Goal: Task Accomplishment & Management: Use online tool/utility

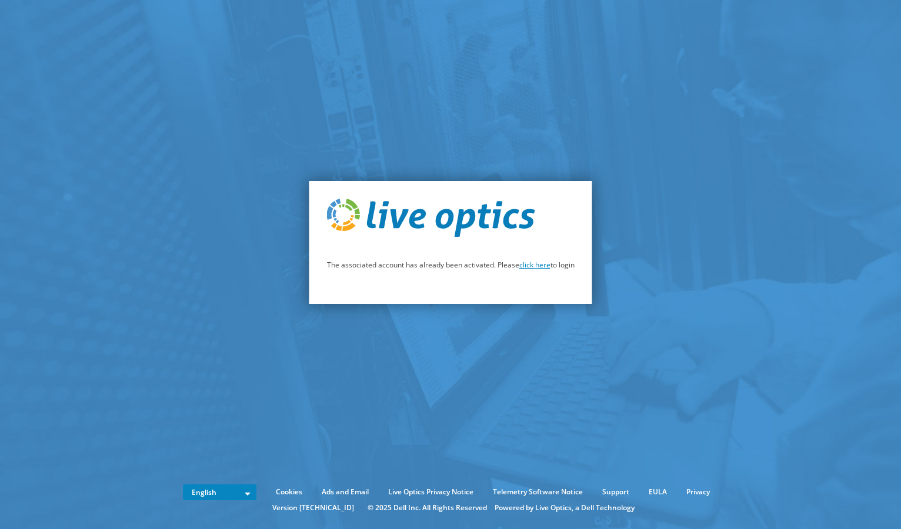
click at [533, 268] on link "click here" at bounding box center [534, 265] width 31 height 10
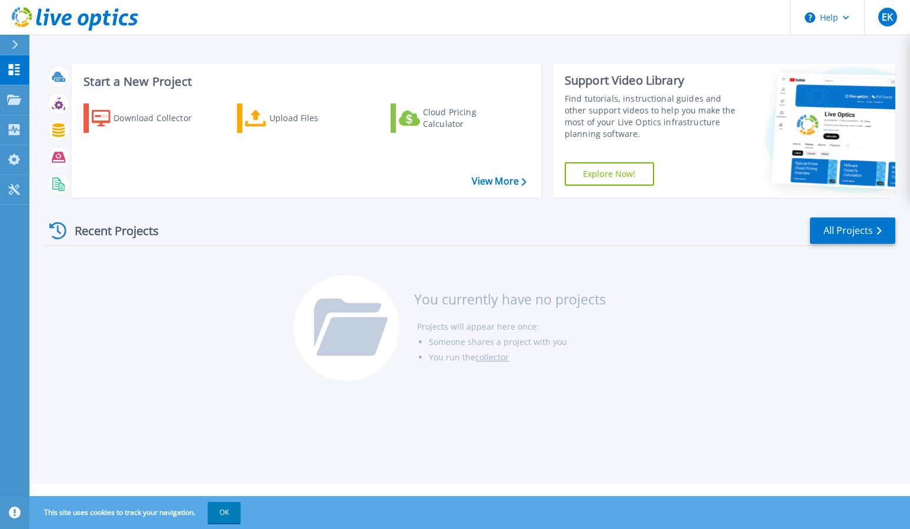
click at [503, 294] on h3 "You currently have no projects" at bounding box center [510, 299] width 192 height 13
click at [628, 347] on div "You currently have no projects Projects will appear here once: Someone shares a…" at bounding box center [469, 334] width 353 height 118
click at [215, 313] on div "Recent Projects All Projects You currently have no projects Projects will appea…" at bounding box center [470, 300] width 850 height 186
click at [601, 384] on div "You currently have no projects Projects will appear here once: Someone shares a…" at bounding box center [469, 334] width 353 height 118
drag, startPoint x: 601, startPoint y: 384, endPoint x: 621, endPoint y: 367, distance: 26.3
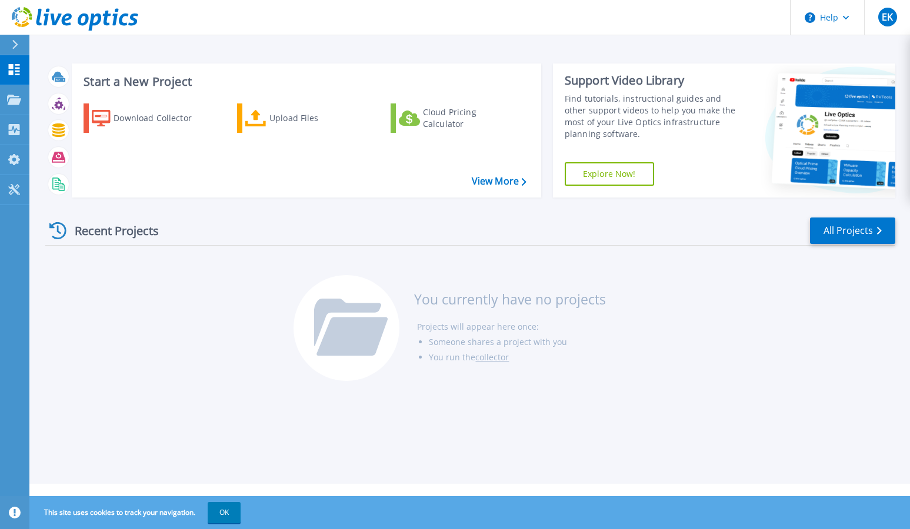
click at [601, 383] on div "You currently have no projects Projects will appear here once: Someone shares a…" at bounding box center [469, 334] width 353 height 118
drag, startPoint x: 586, startPoint y: 386, endPoint x: 574, endPoint y: 386, distance: 11.8
click at [585, 387] on div "You currently have no projects Projects will appear here once: Someone shares a…" at bounding box center [469, 334] width 353 height 118
click at [226, 518] on button "OK" at bounding box center [224, 512] width 33 height 21
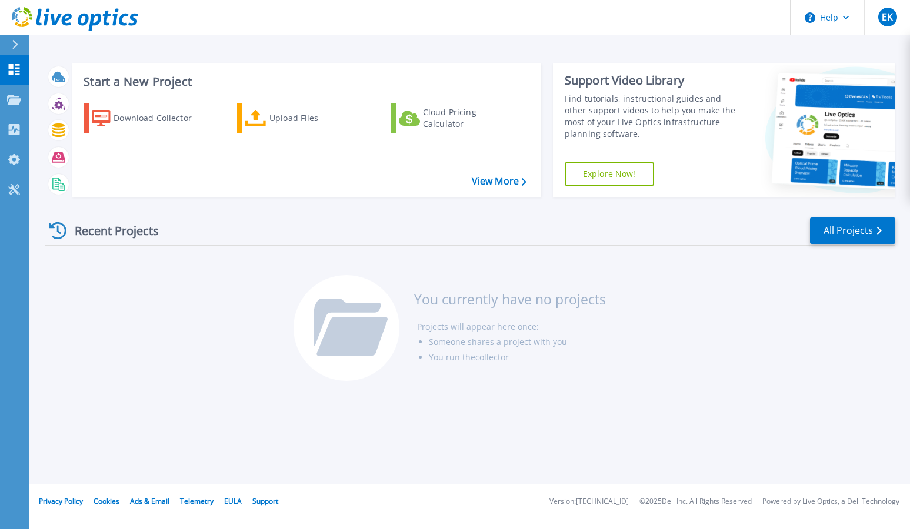
click at [186, 331] on div "Recent Projects All Projects You currently have no projects Projects will appea…" at bounding box center [470, 300] width 850 height 186
click at [255, 126] on icon at bounding box center [255, 118] width 21 height 17
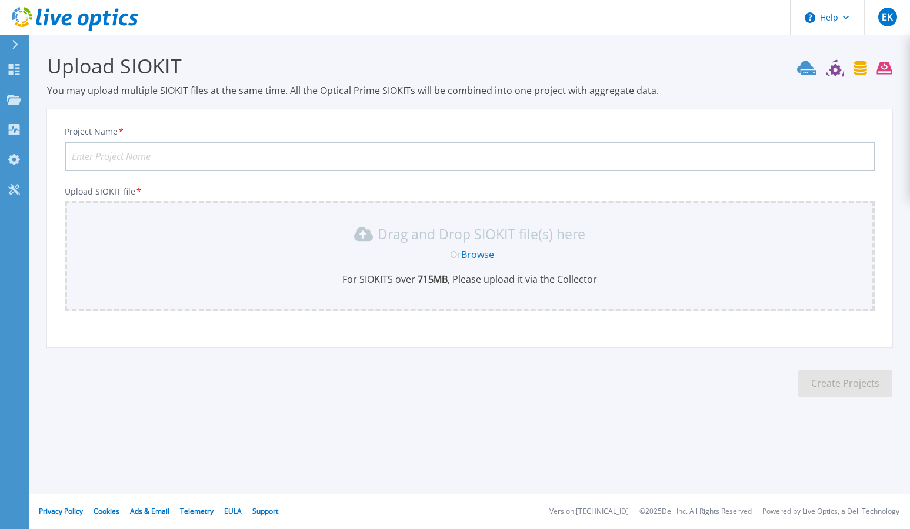
click at [476, 252] on link "Browse" at bounding box center [477, 254] width 33 height 13
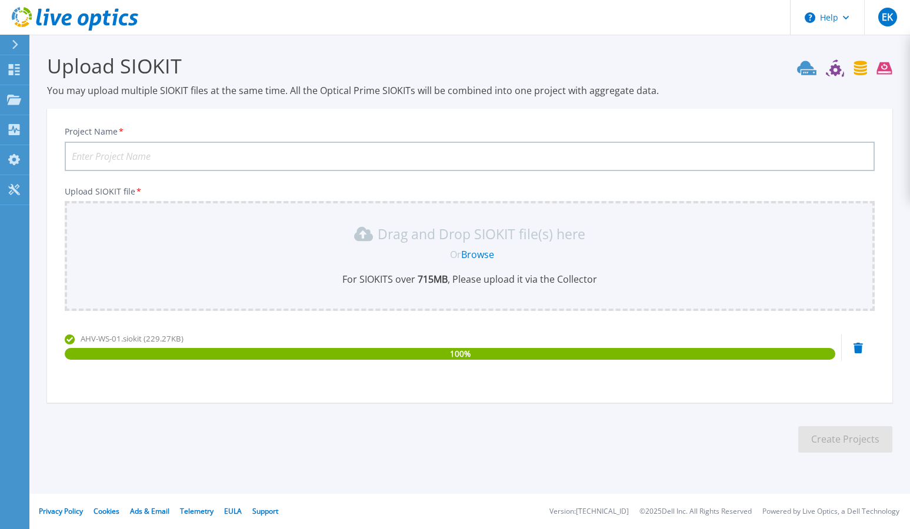
click at [153, 163] on input "Project Name *" at bounding box center [470, 156] width 810 height 29
type input "JSO Live Perf"
click at [855, 437] on button "Create Projects" at bounding box center [845, 439] width 94 height 26
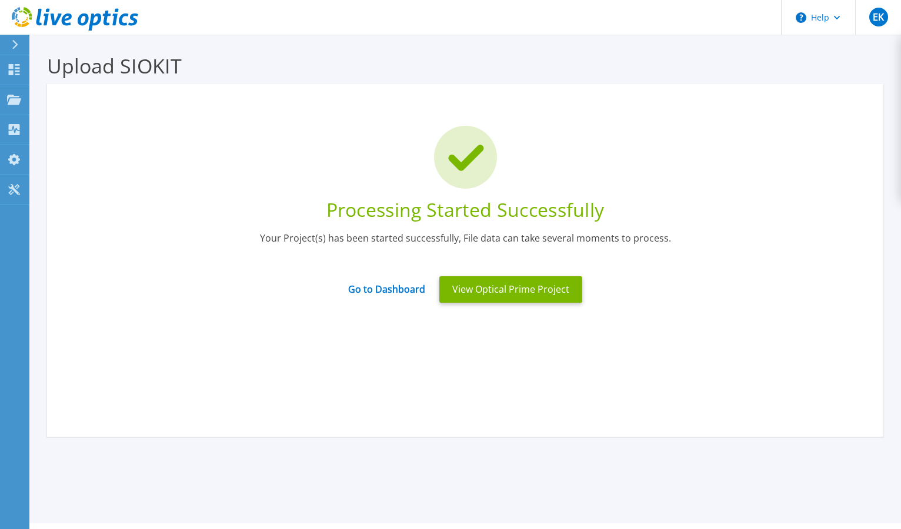
click at [343, 236] on div "Your Project(s) has been started successfully, File data can take several momen…" at bounding box center [465, 246] width 801 height 29
click at [582, 233] on div "Your Project(s) has been started successfully, File data can take several momen…" at bounding box center [465, 246] width 801 height 29
click at [570, 212] on div "Processing Started Successfully" at bounding box center [465, 210] width 801 height 25
click at [531, 230] on div "Processing Started Successfully Your Project(s) has been started successfully, …" at bounding box center [465, 218] width 801 height 184
click at [534, 228] on div "Processing Started Successfully Your Project(s) has been started successfully, …" at bounding box center [465, 218] width 801 height 184
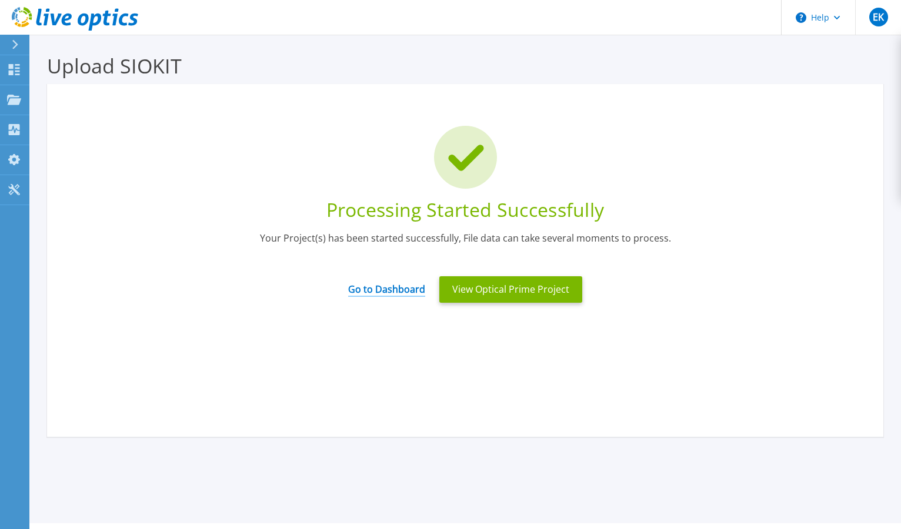
click at [386, 289] on link "Go to Dashboard" at bounding box center [386, 285] width 77 height 23
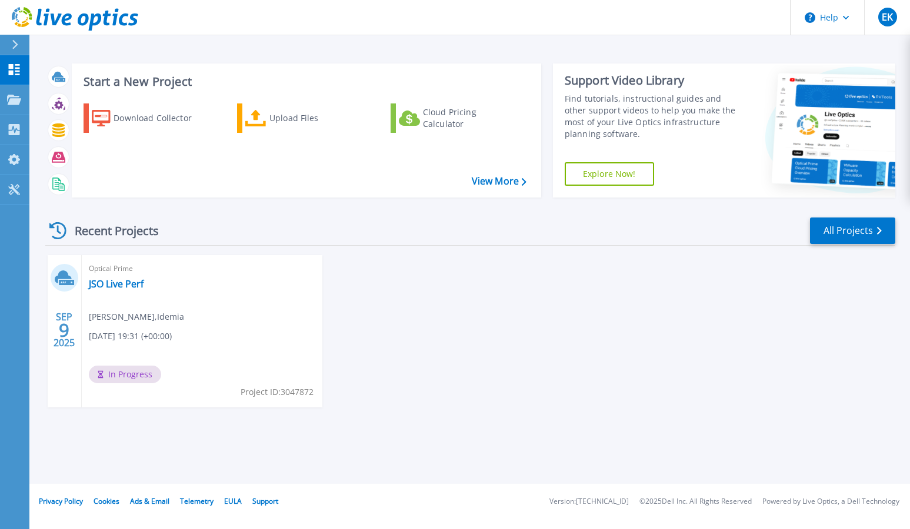
click at [555, 362] on div "[DATE] Optical Prime JSO Live Perf [PERSON_NAME] , Idemia [DATE] 19:31 (+00:00)…" at bounding box center [465, 343] width 859 height 176
